Goal: Browse casually

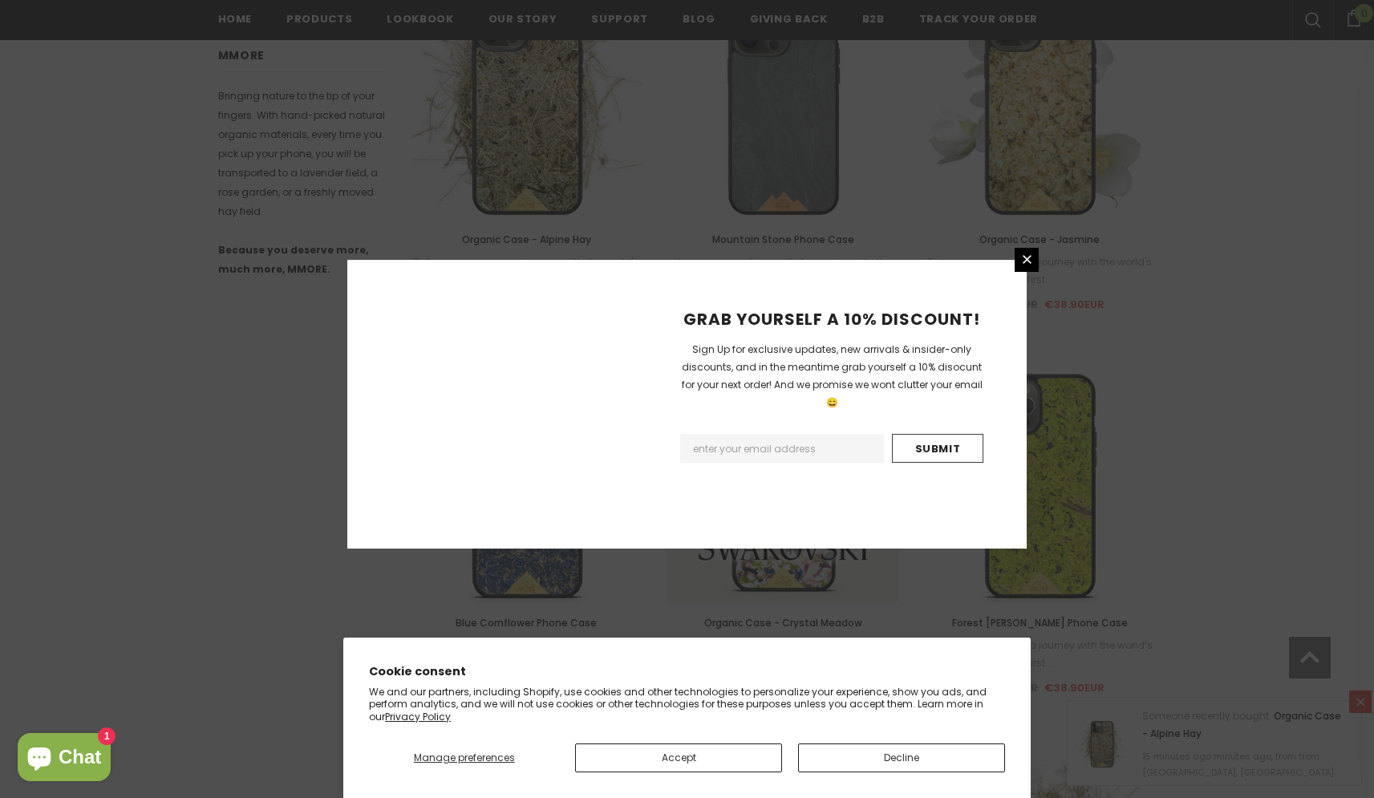
scroll to position [1737, 0]
